Goal: Information Seeking & Learning: Learn about a topic

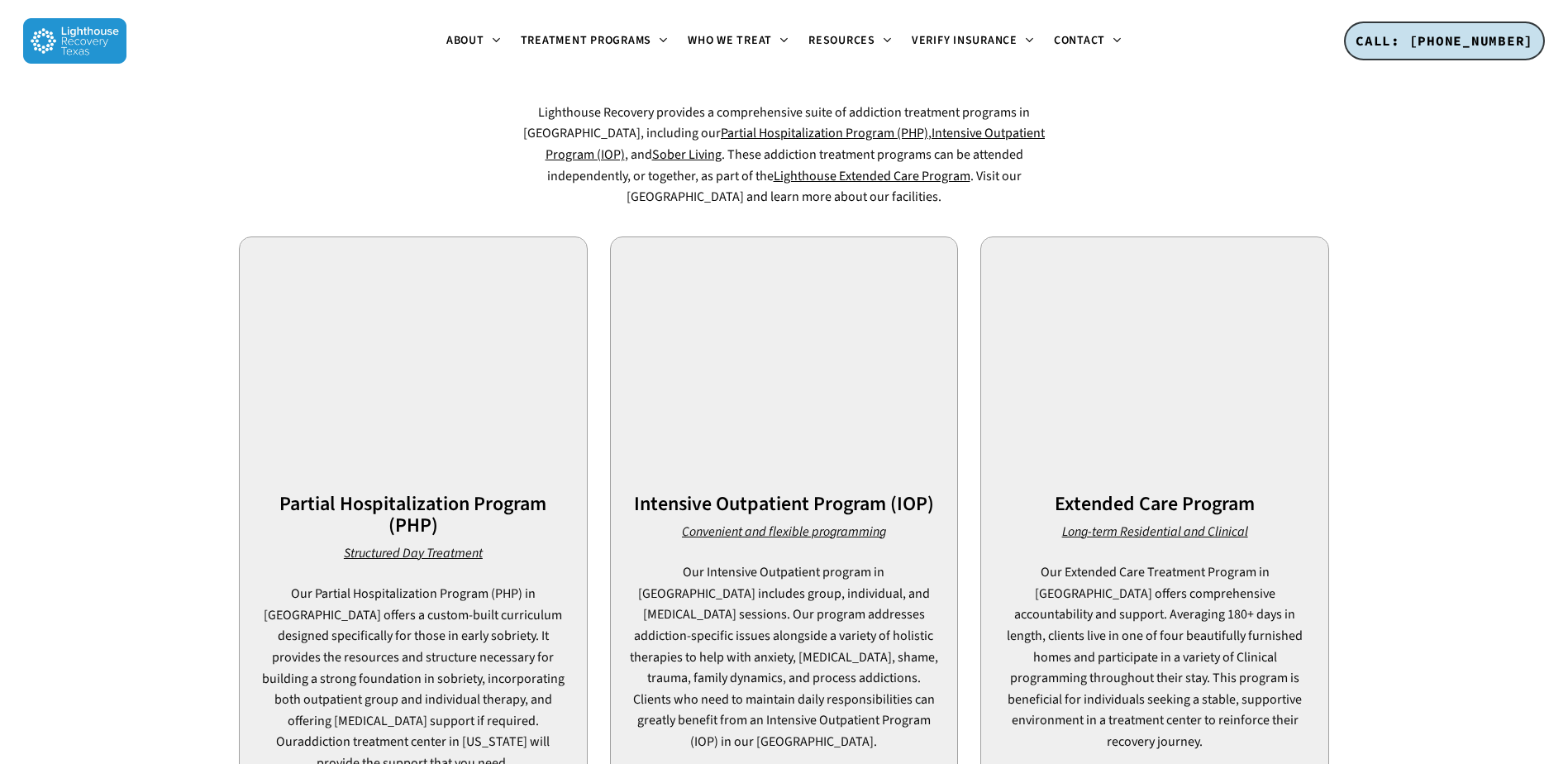
scroll to position [1158, 0]
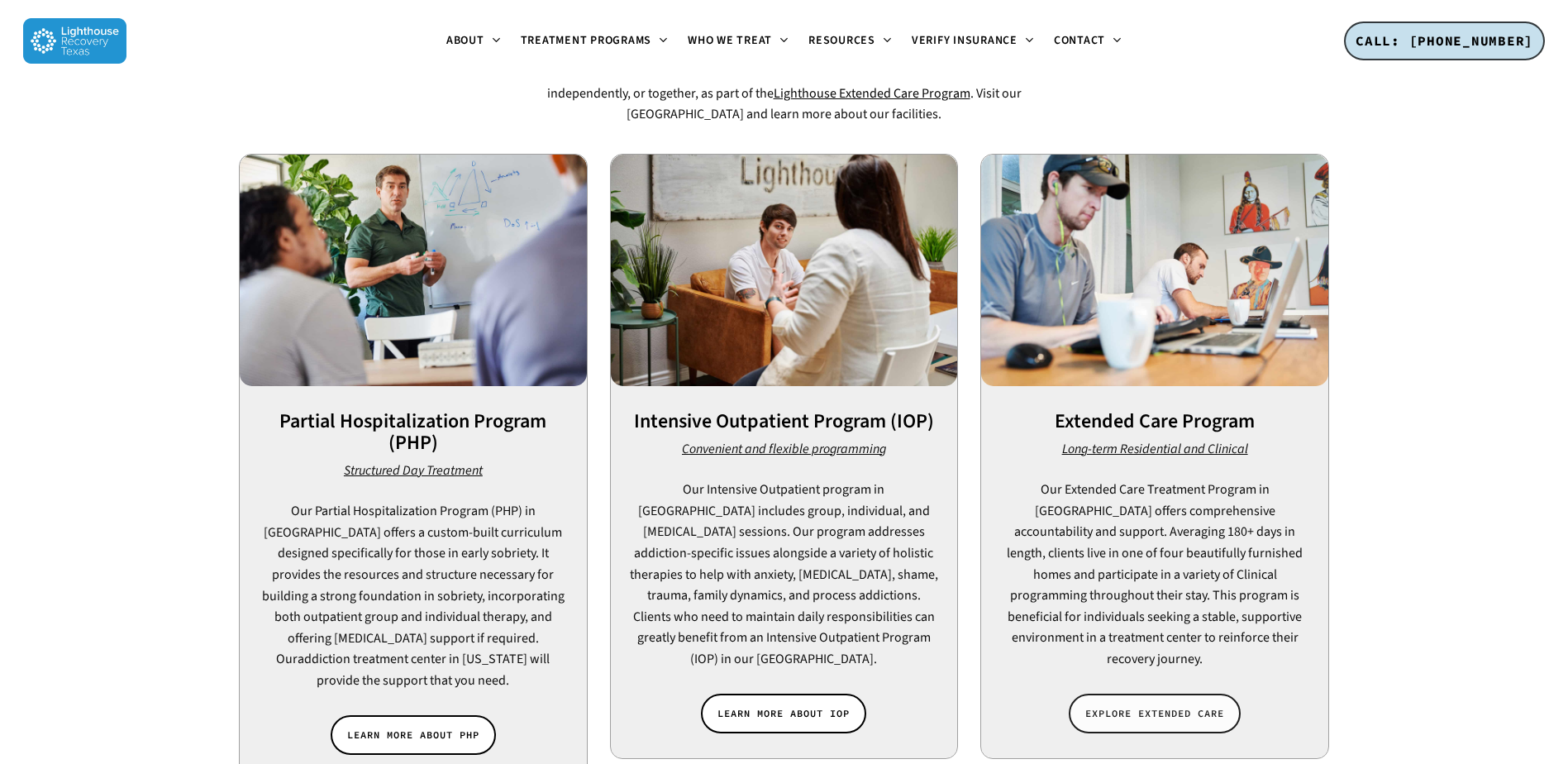
click at [1137, 694] on link "EXPLORE EXTENDED CARE" at bounding box center [1155, 713] width 172 height 39
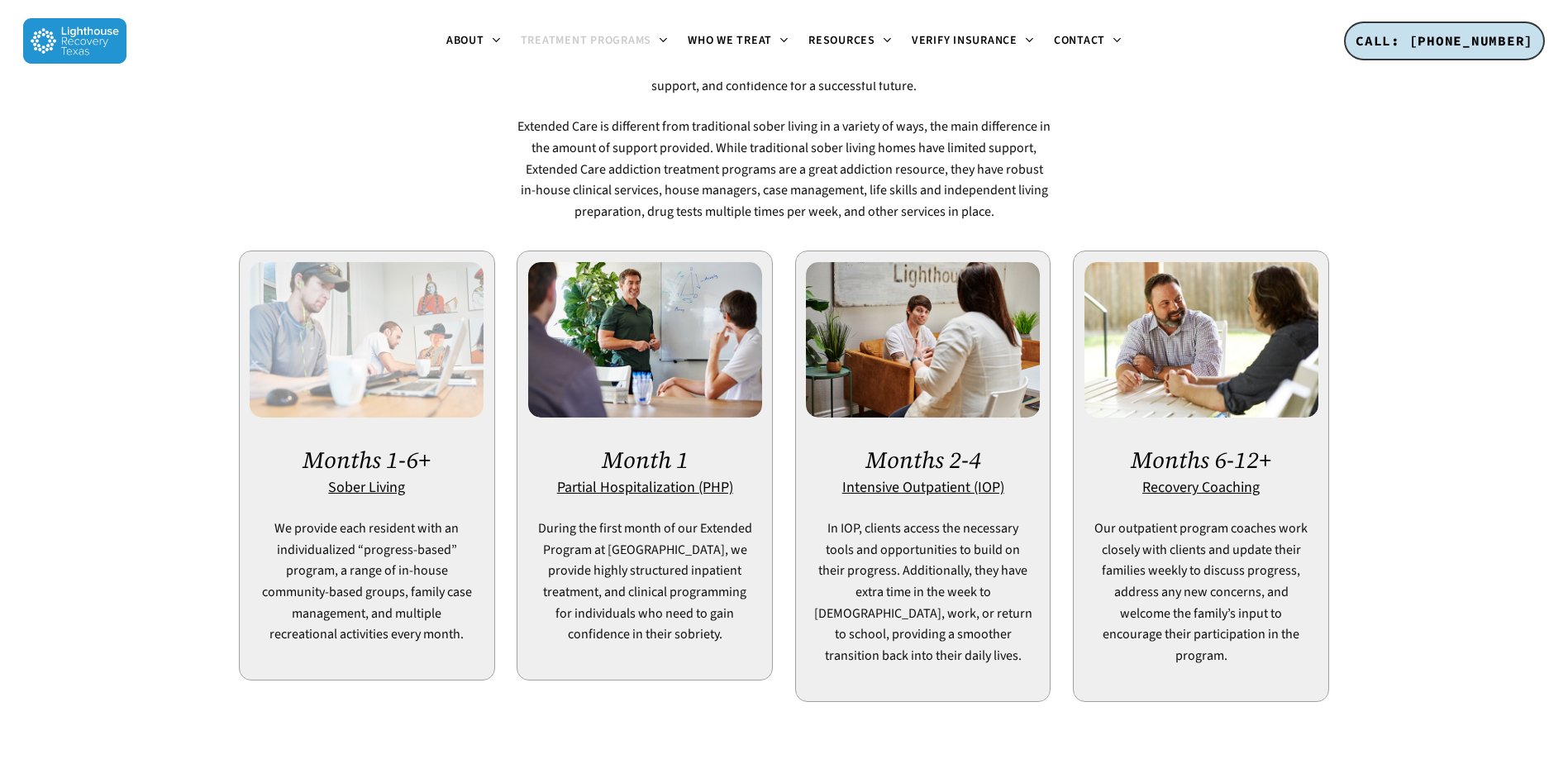
scroll to position [992, 0]
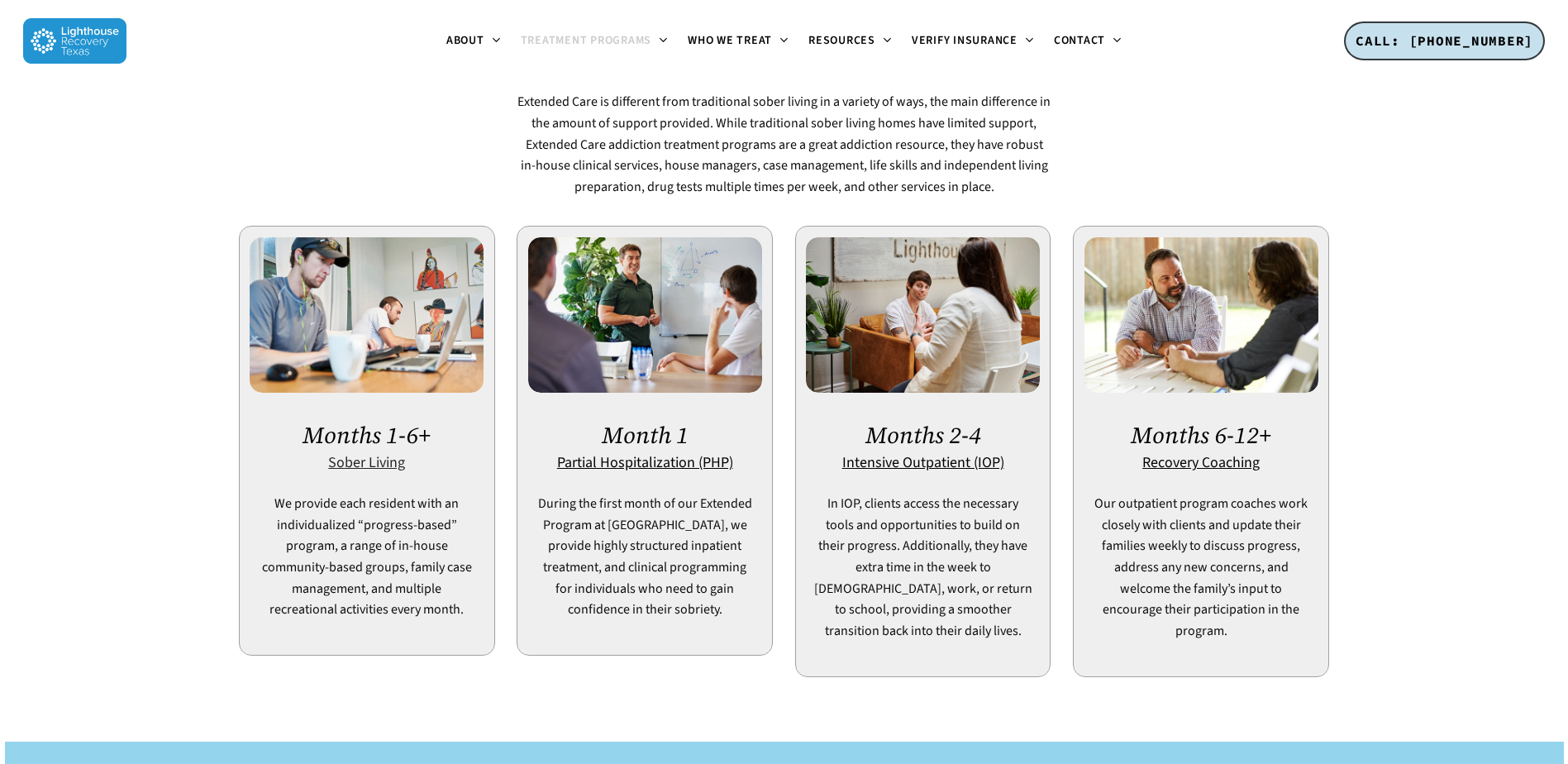
click at [355, 452] on u "Sober Living" at bounding box center [366, 462] width 77 height 21
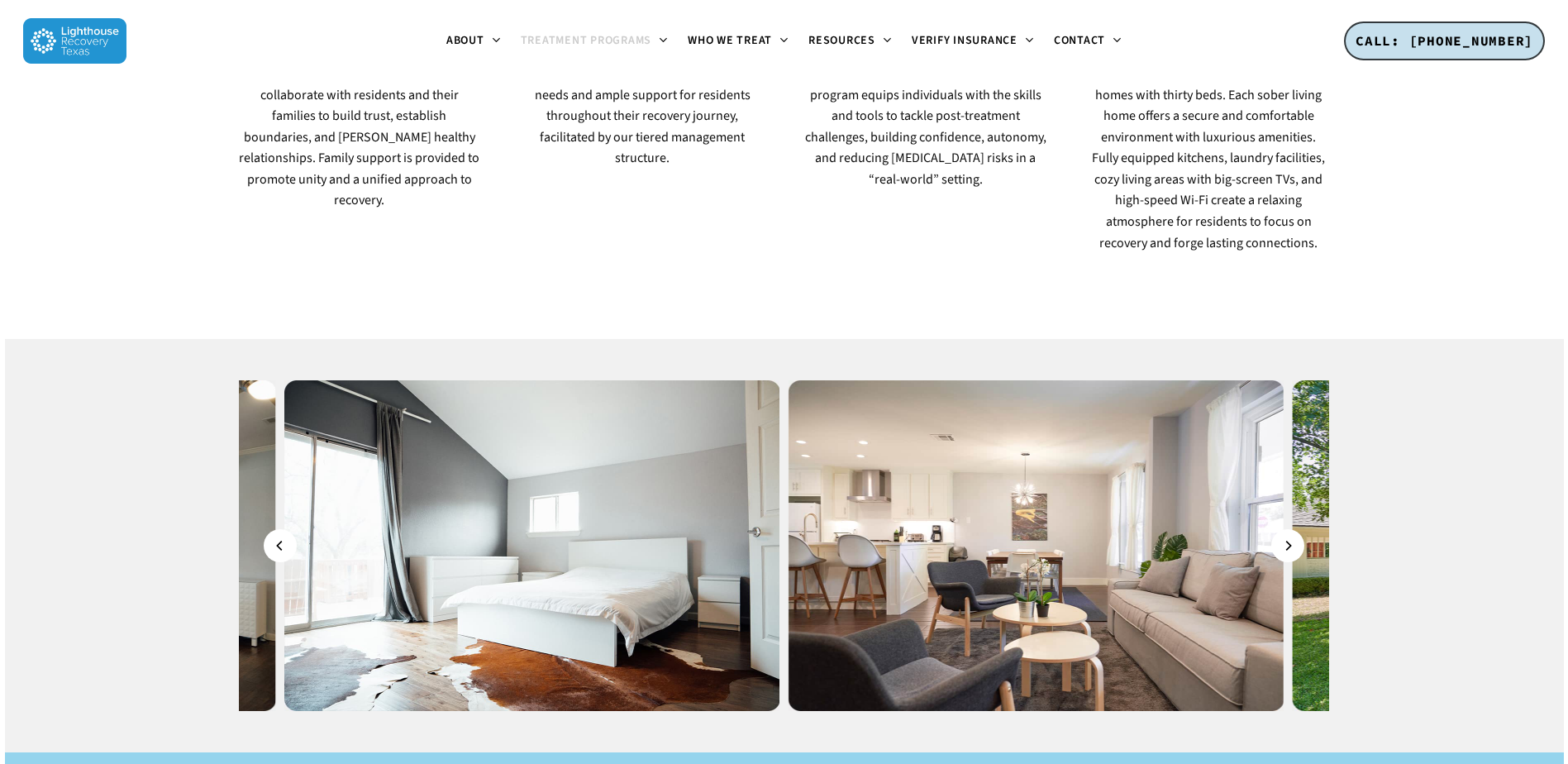
scroll to position [1489, 0]
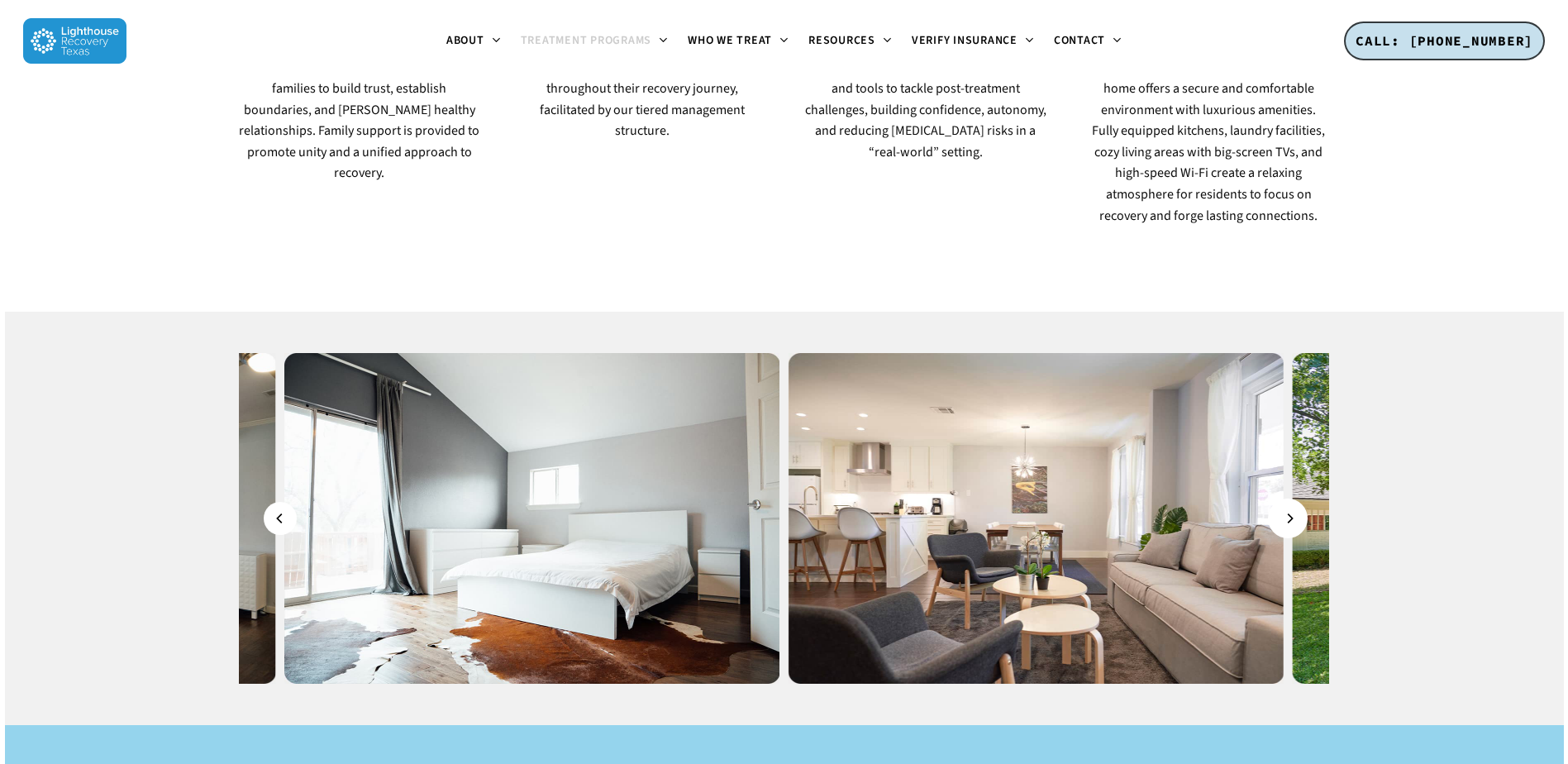
click at [1293, 509] on icon "Next" at bounding box center [1289, 518] width 10 height 18
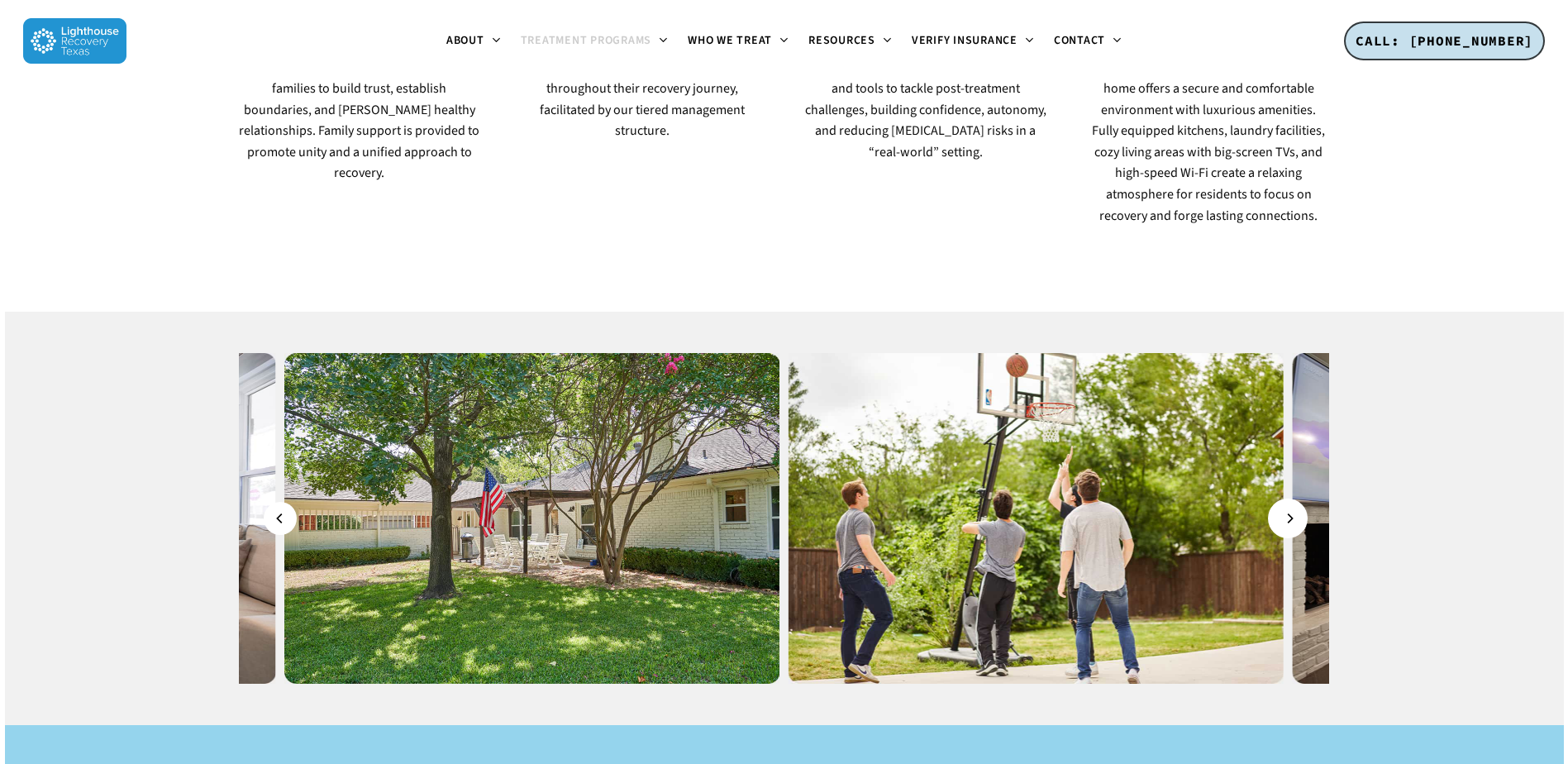
click at [1293, 509] on icon "Next" at bounding box center [1289, 518] width 10 height 18
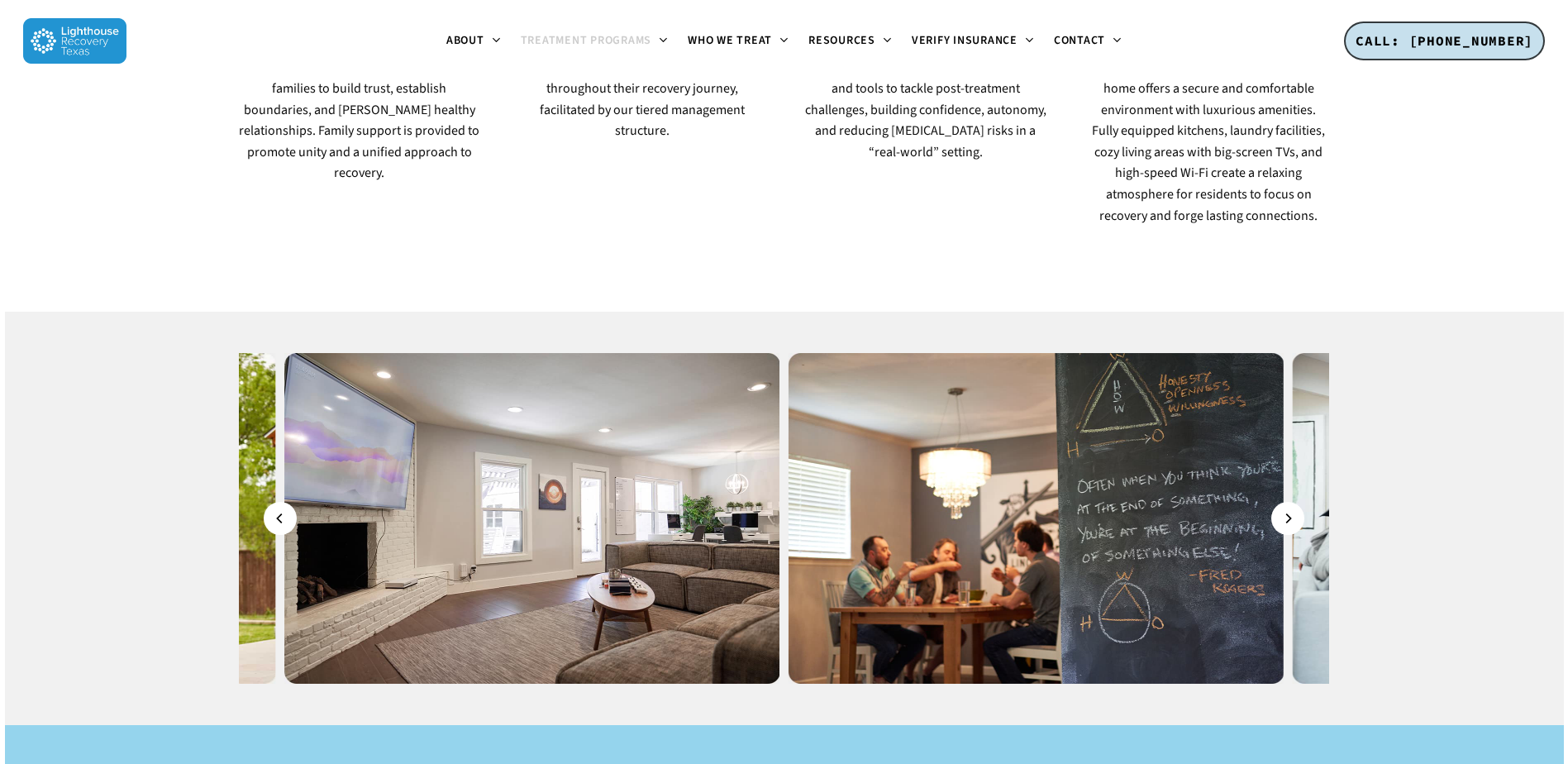
click at [1294, 364] on img at bounding box center [1540, 519] width 496 height 331
click at [1292, 513] on icon "Next" at bounding box center [1291, 518] width 6 height 10
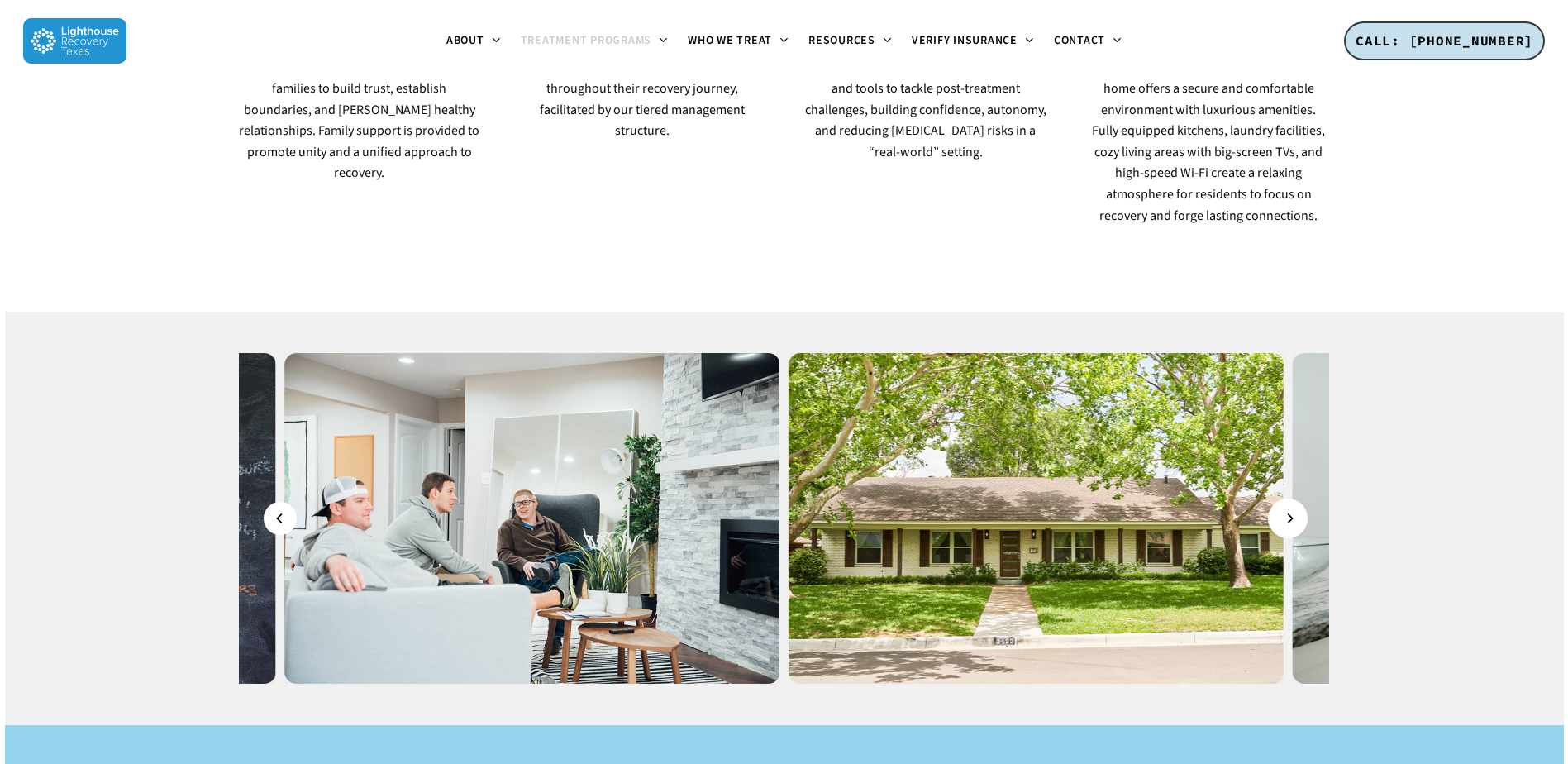
click at [1292, 513] on icon "Next" at bounding box center [1291, 518] width 6 height 10
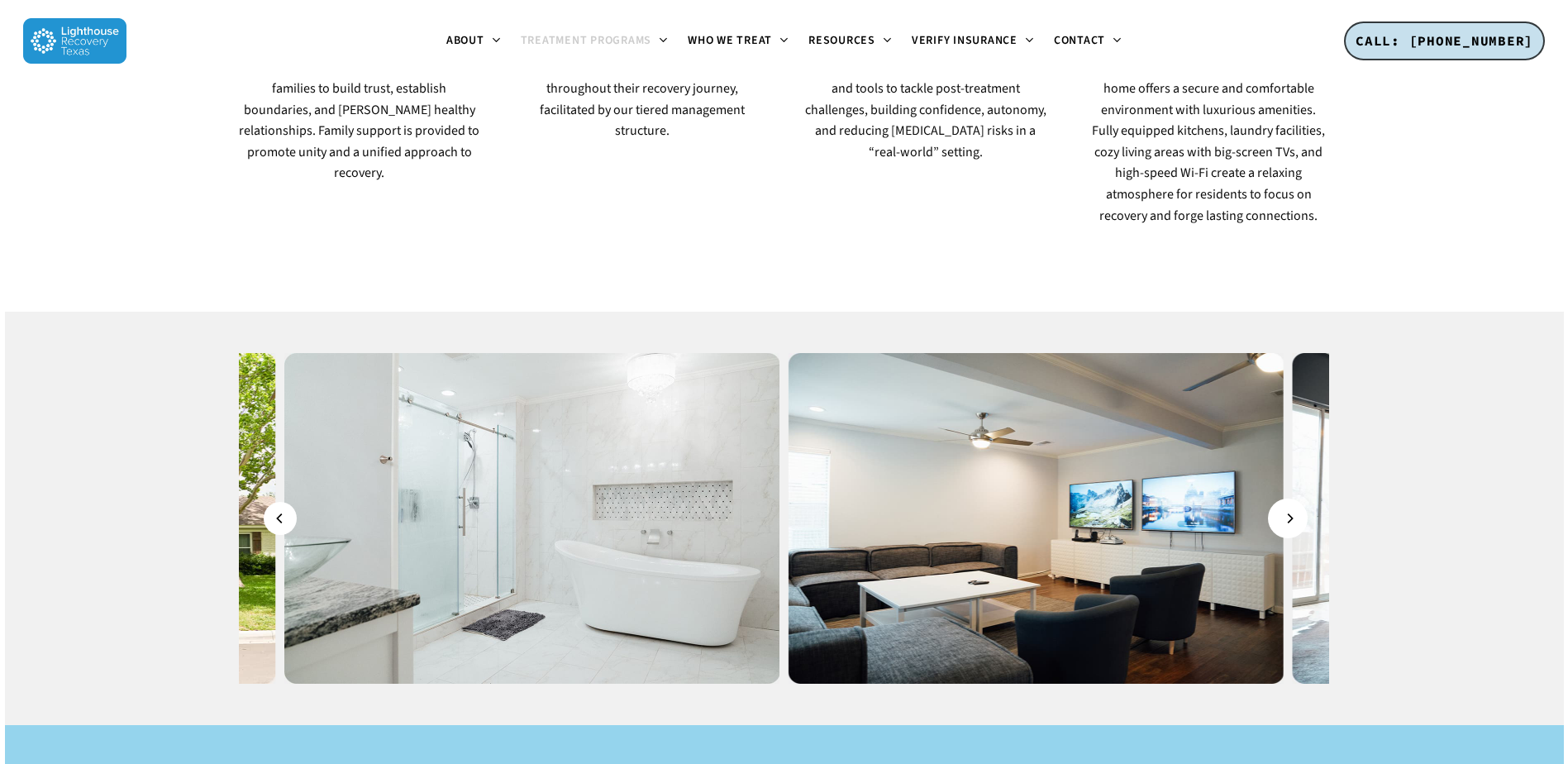
click at [1296, 502] on button "Next" at bounding box center [1287, 518] width 33 height 33
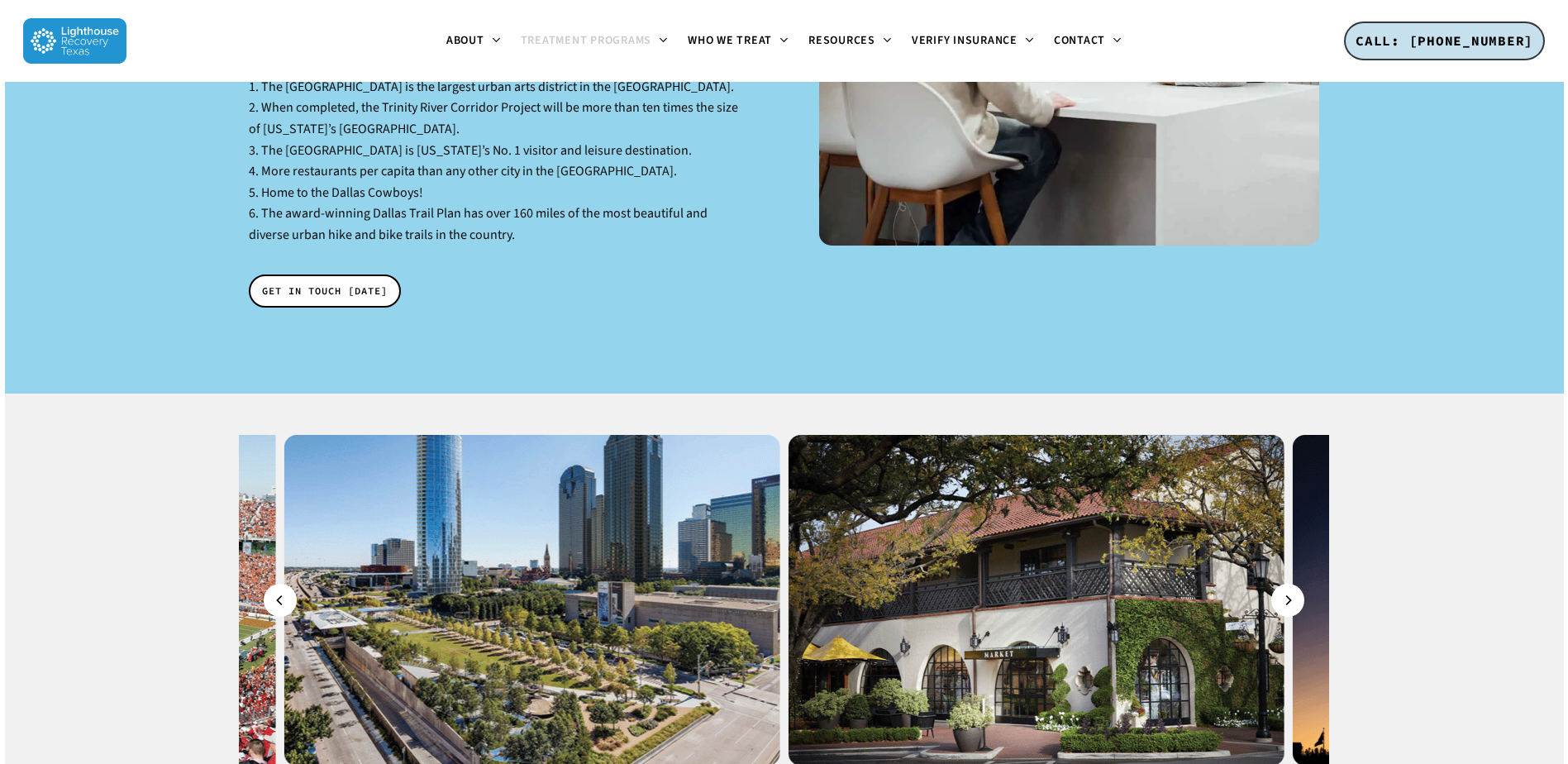
scroll to position [2646, 0]
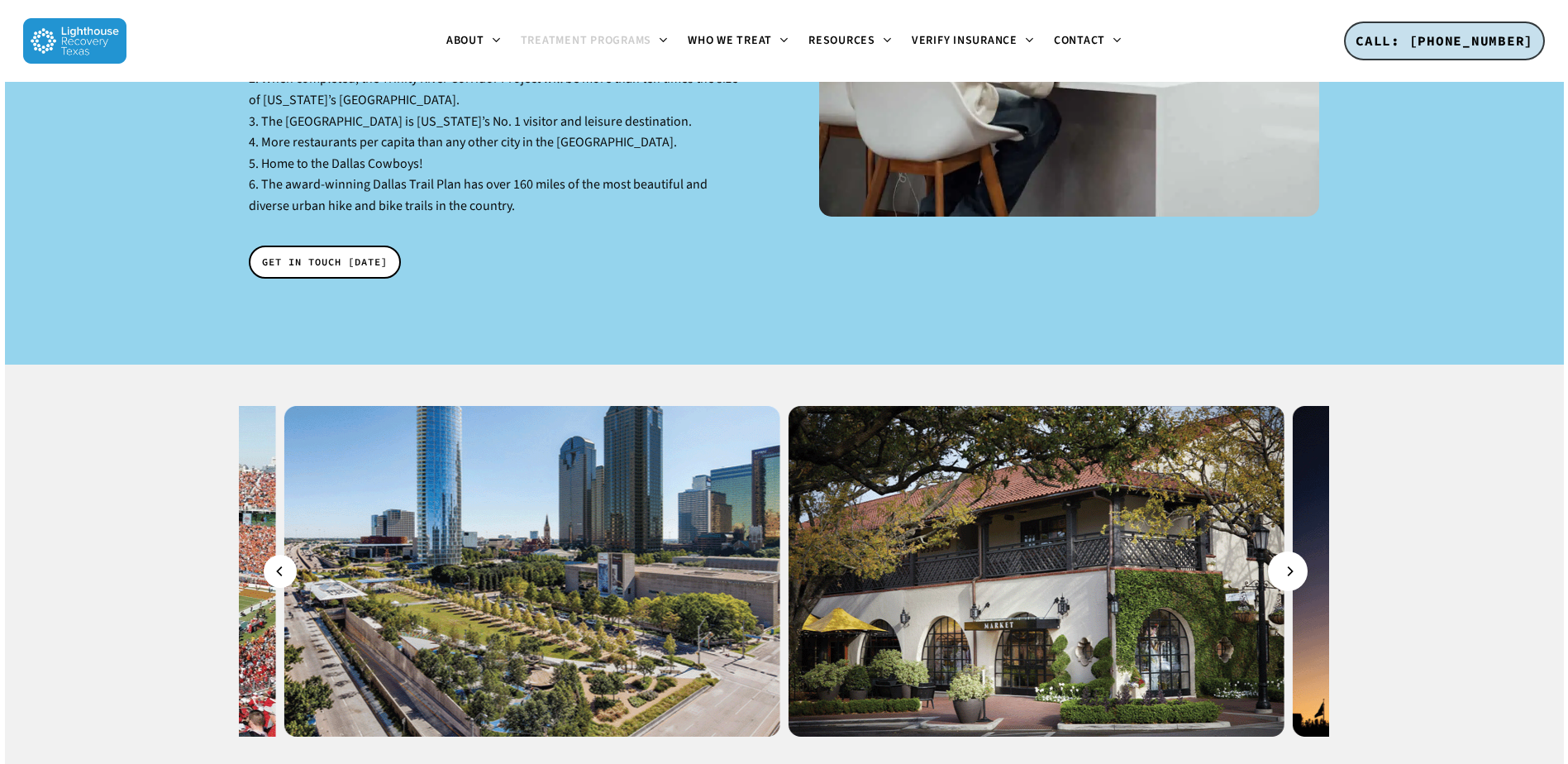
click at [1289, 562] on icon "Next" at bounding box center [1289, 570] width 10 height 18
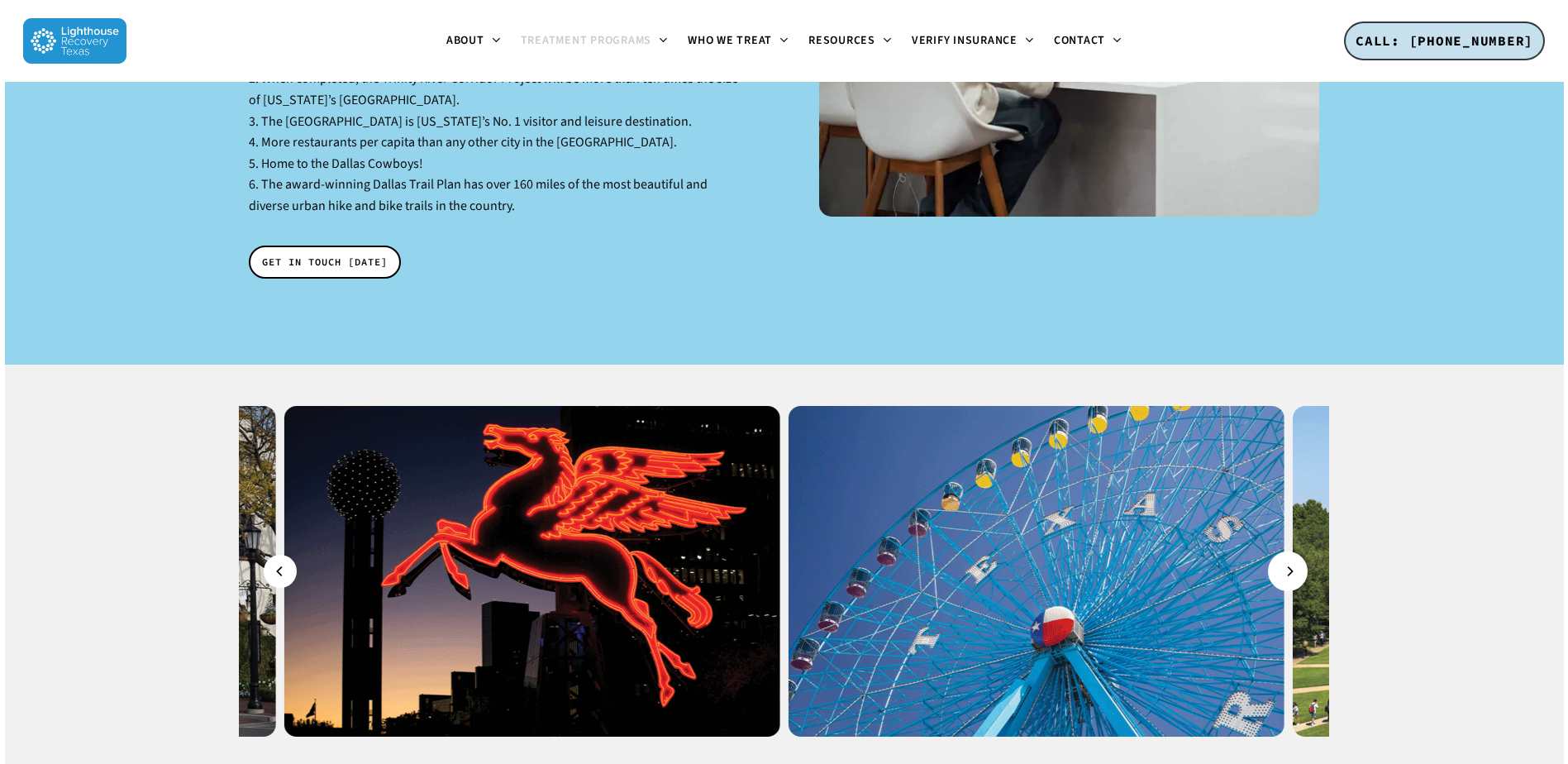
click at [1289, 562] on icon "Next" at bounding box center [1289, 570] width 10 height 18
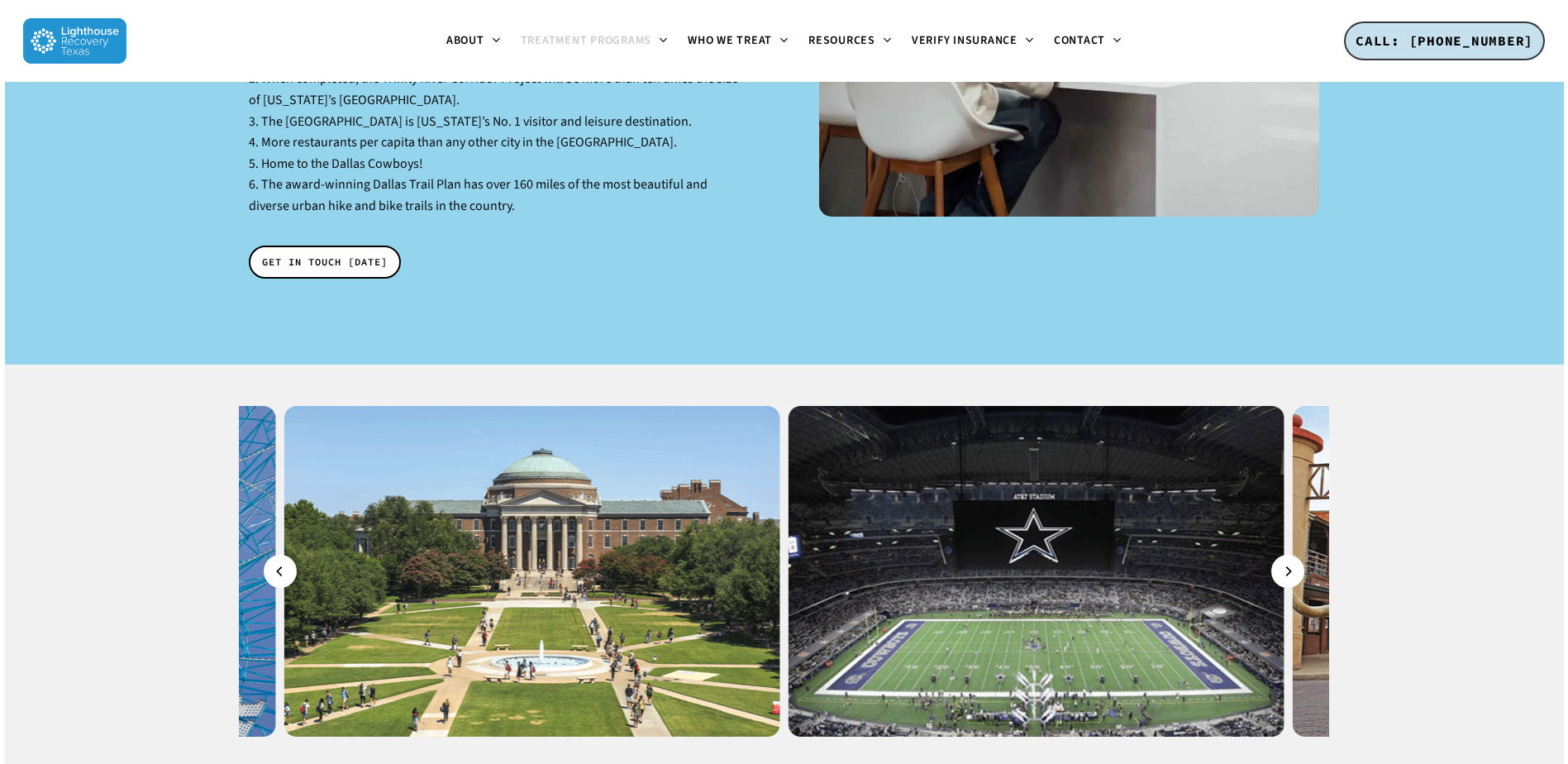
click at [1301, 406] on img at bounding box center [1540, 571] width 496 height 331
click at [1297, 554] on button "Next" at bounding box center [1287, 570] width 33 height 33
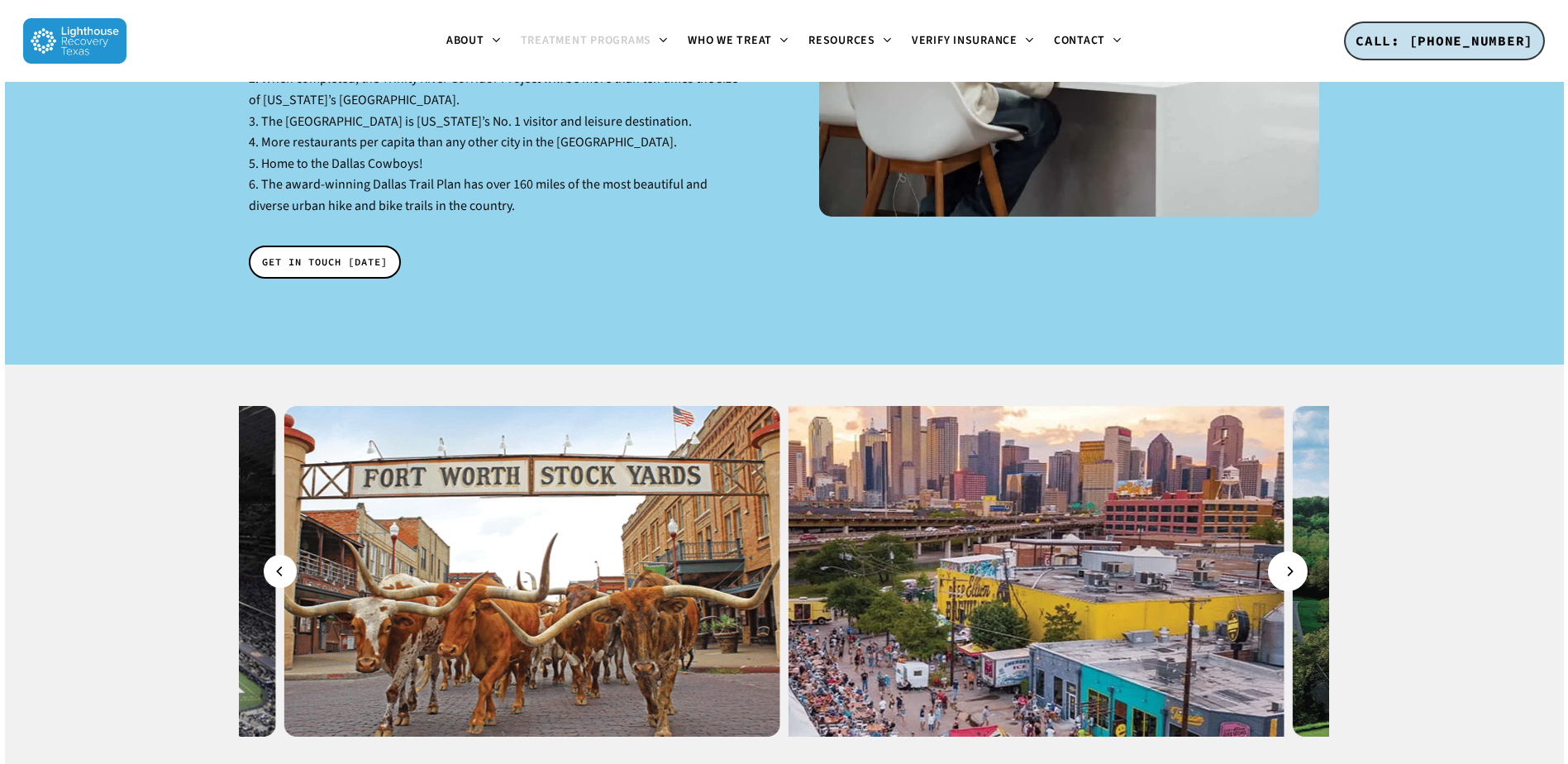
click at [1291, 562] on icon "Next" at bounding box center [1289, 570] width 10 height 18
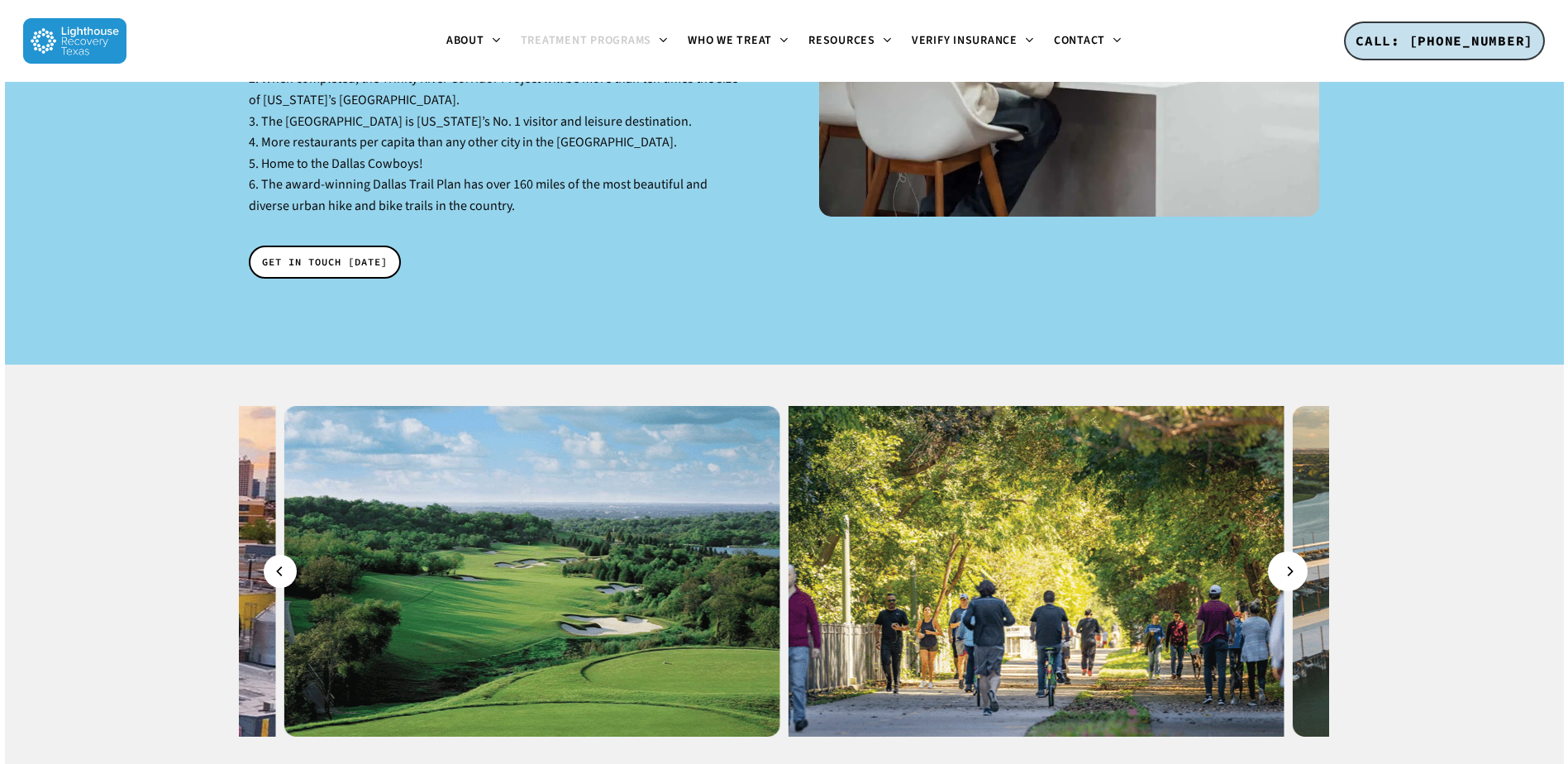
click at [1291, 562] on icon "Next" at bounding box center [1289, 570] width 10 height 18
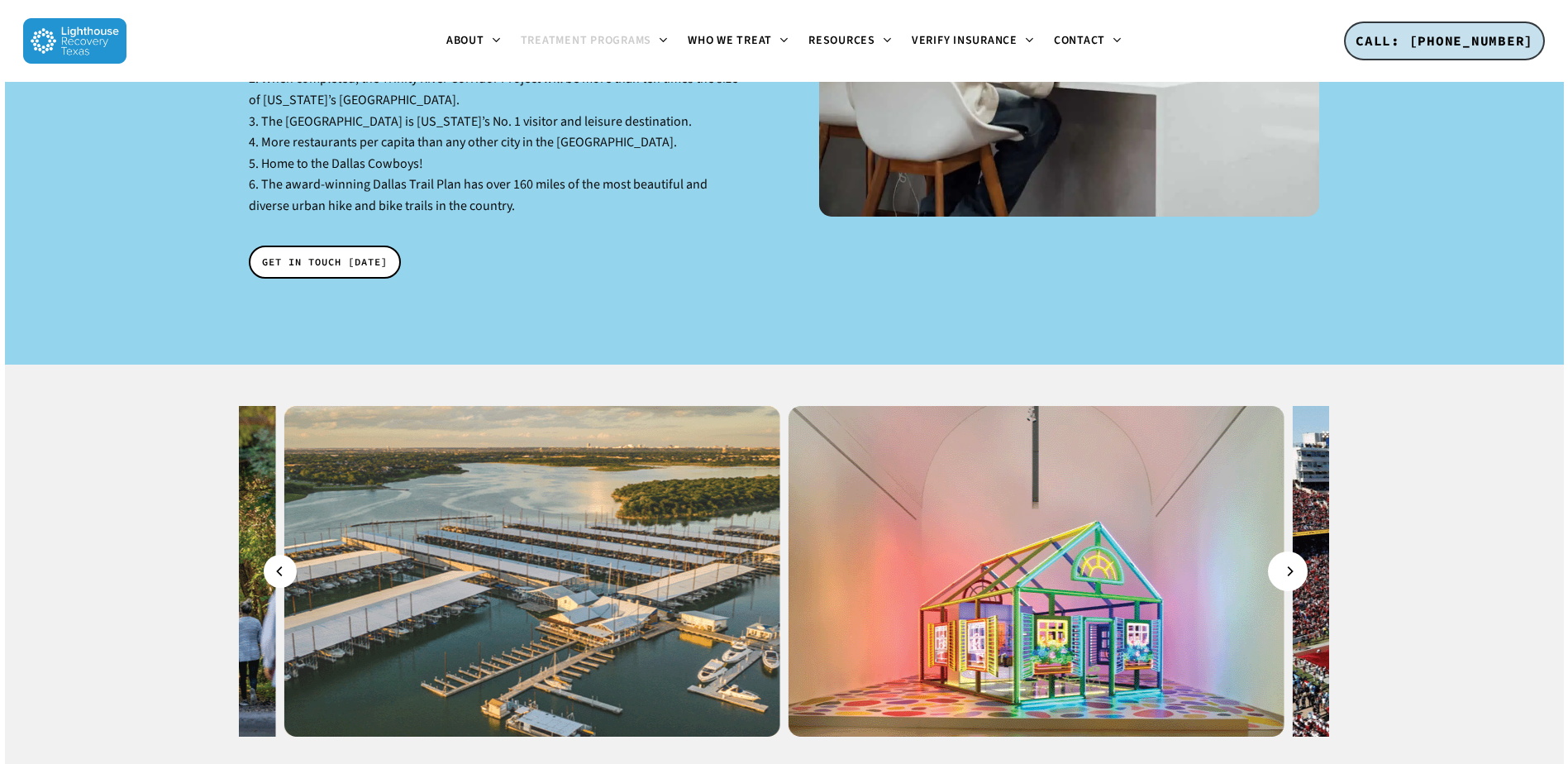
click at [1291, 562] on icon "Next" at bounding box center [1289, 570] width 10 height 18
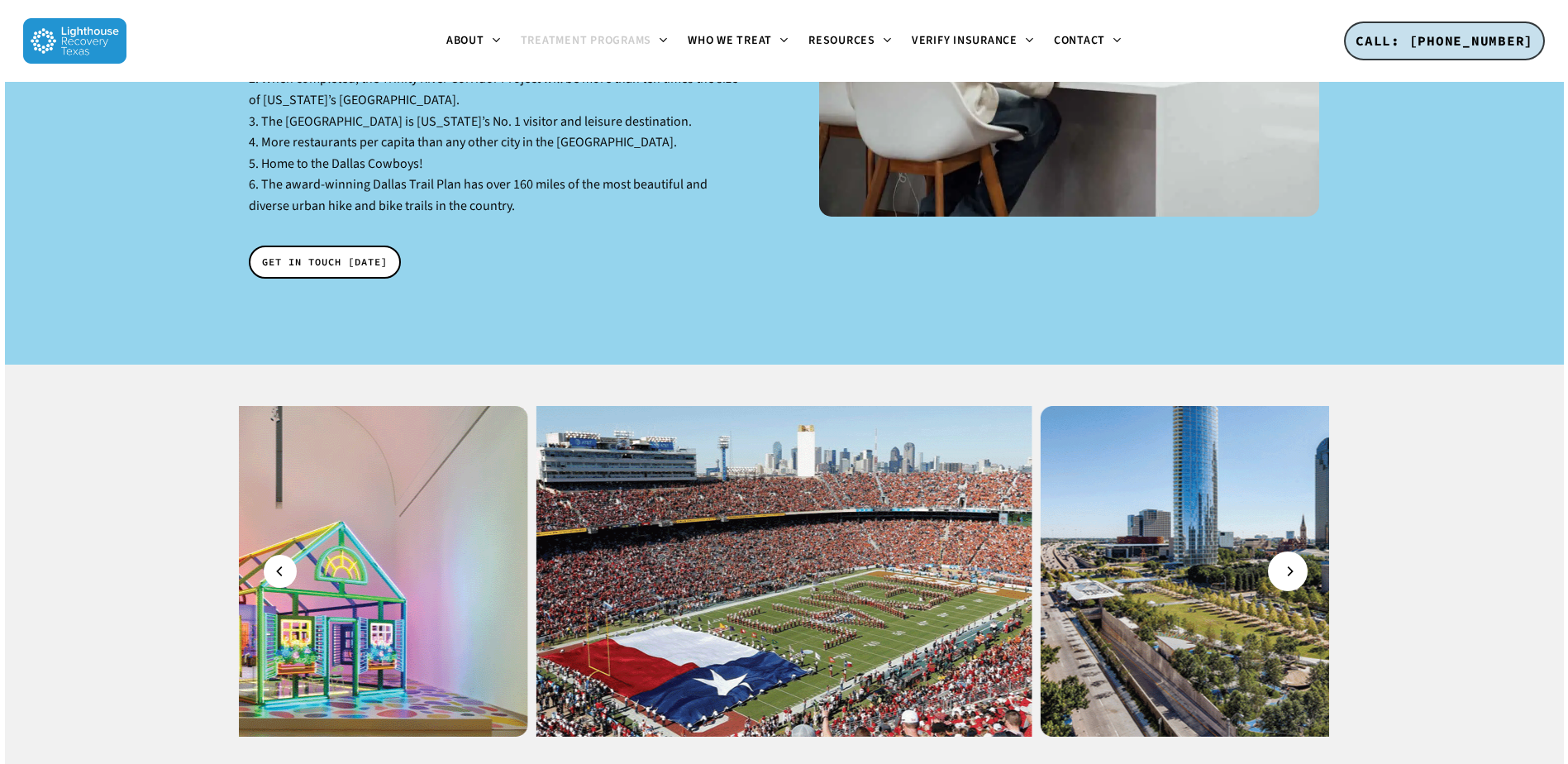
click at [1291, 562] on icon "Next" at bounding box center [1289, 570] width 10 height 18
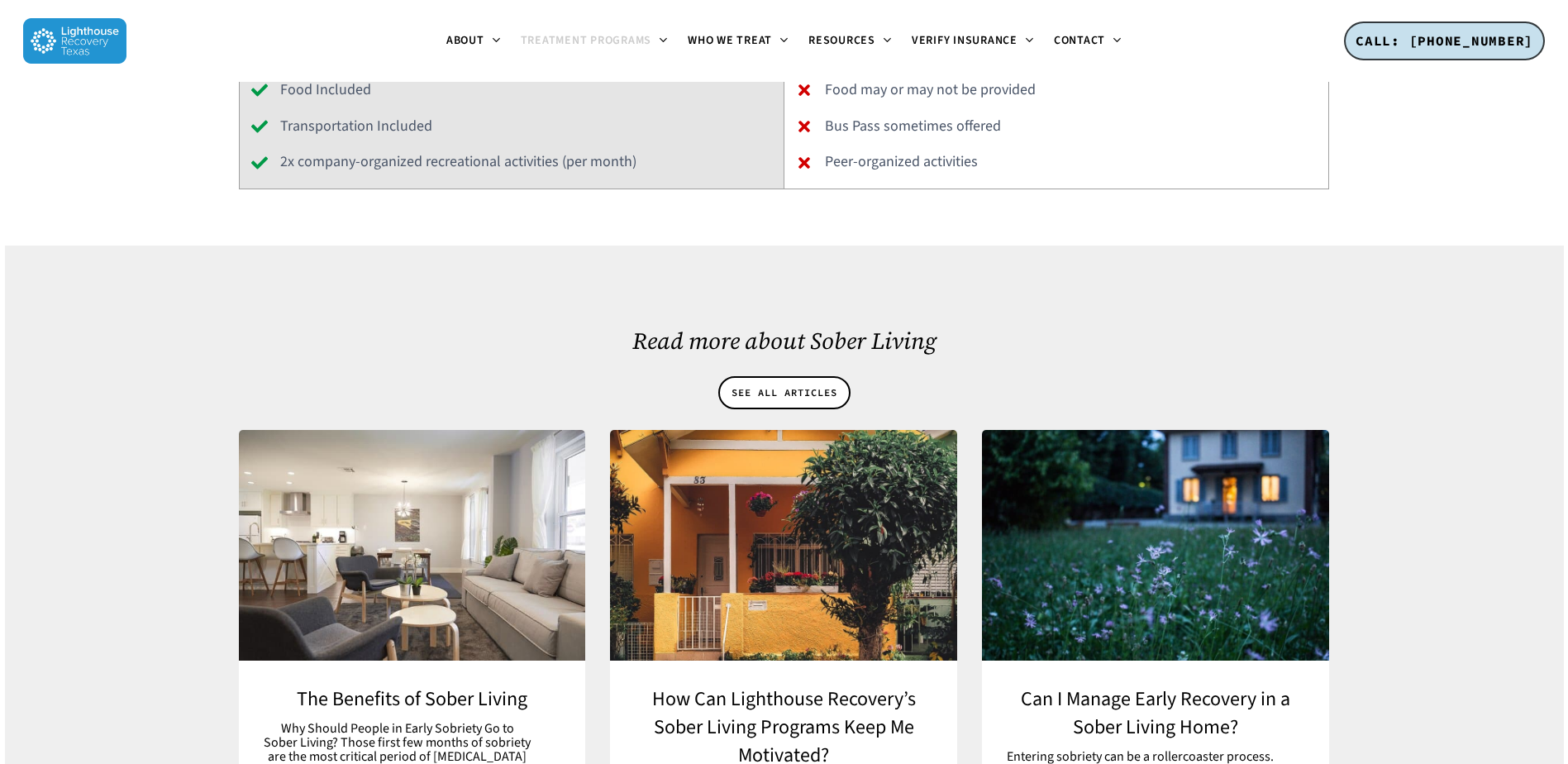
scroll to position [5540, 0]
